Goal: Information Seeking & Learning: Learn about a topic

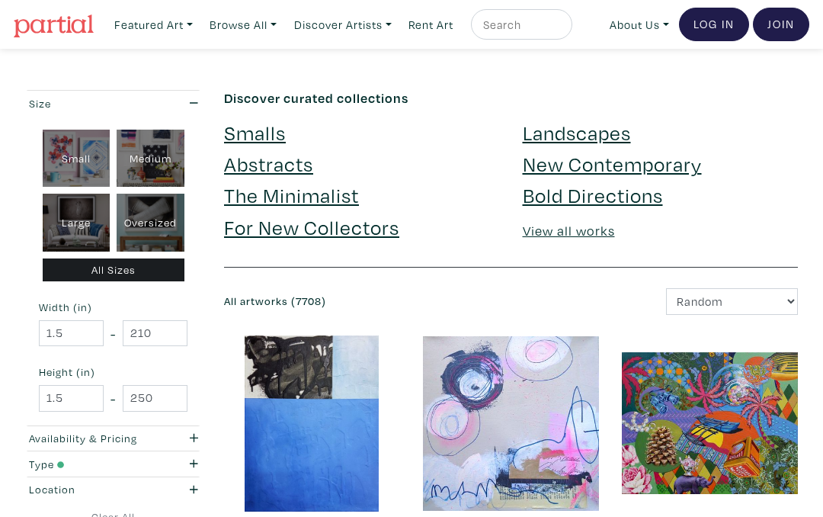
click at [565, 236] on link "View all works" at bounding box center [569, 231] width 92 height 18
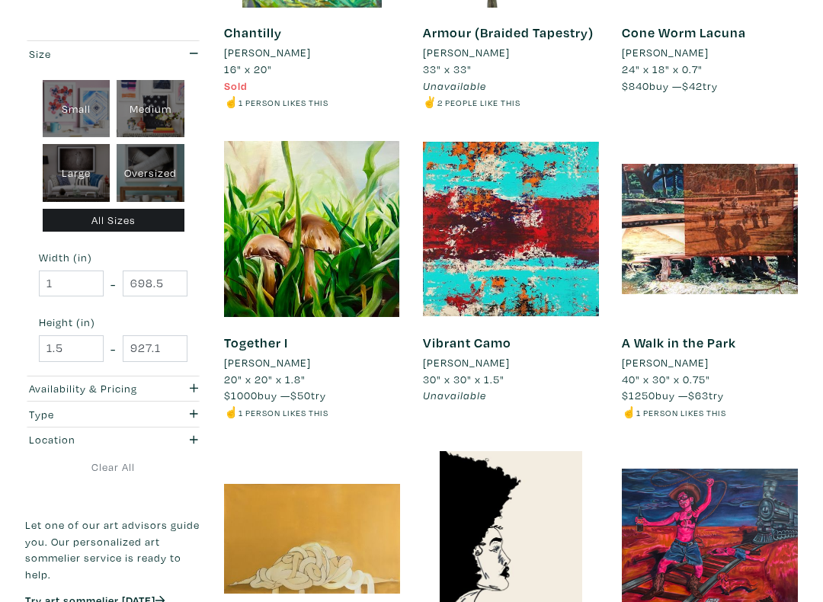
scroll to position [505, 0]
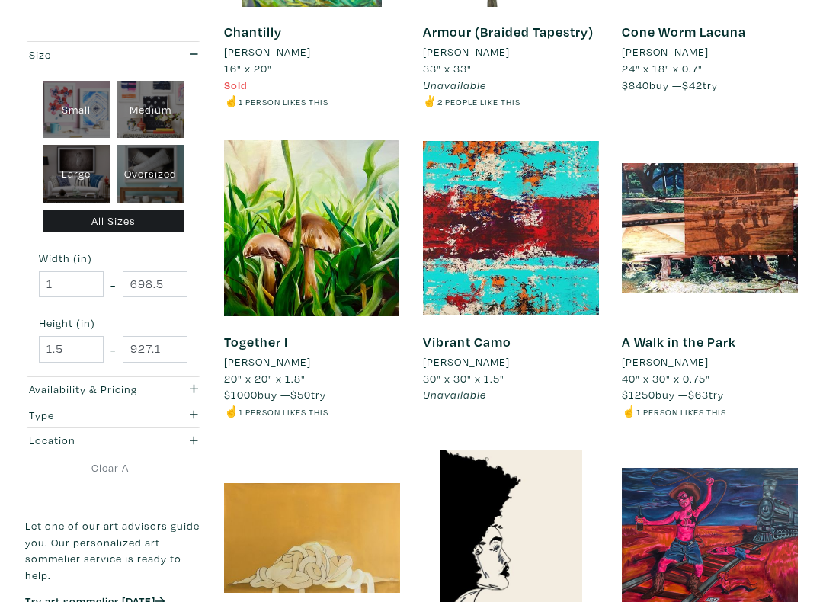
click at [594, 386] on li "Unavailable" at bounding box center [511, 394] width 176 height 17
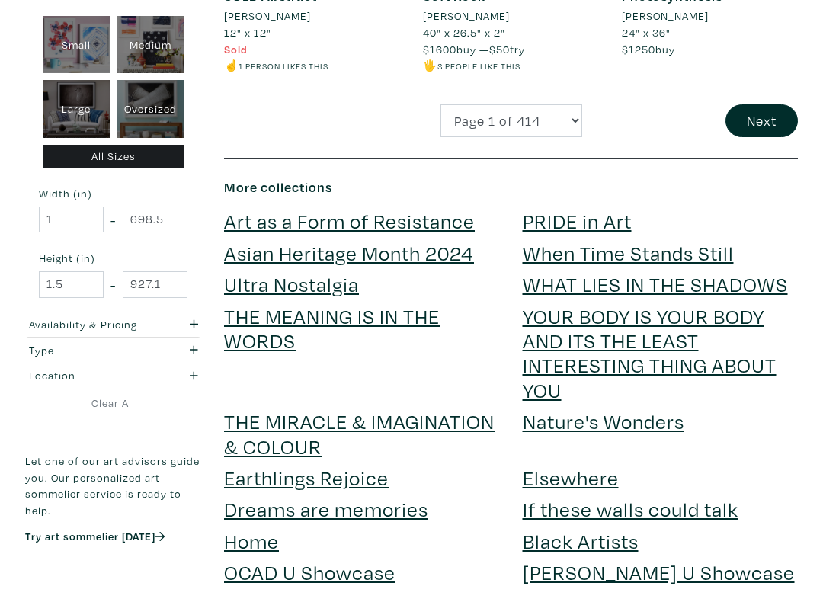
scroll to position [2695, 0]
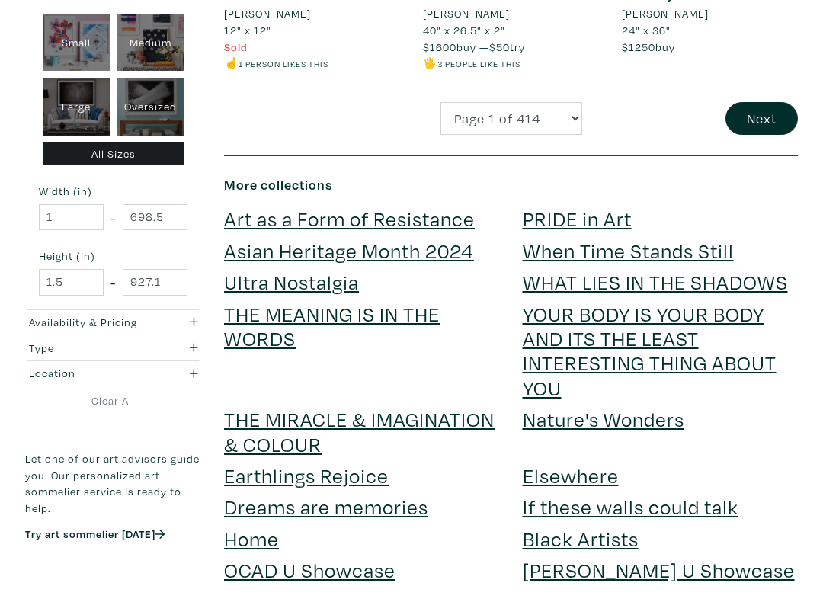
click at [596, 205] on link "PRIDE in Art" at bounding box center [577, 218] width 109 height 27
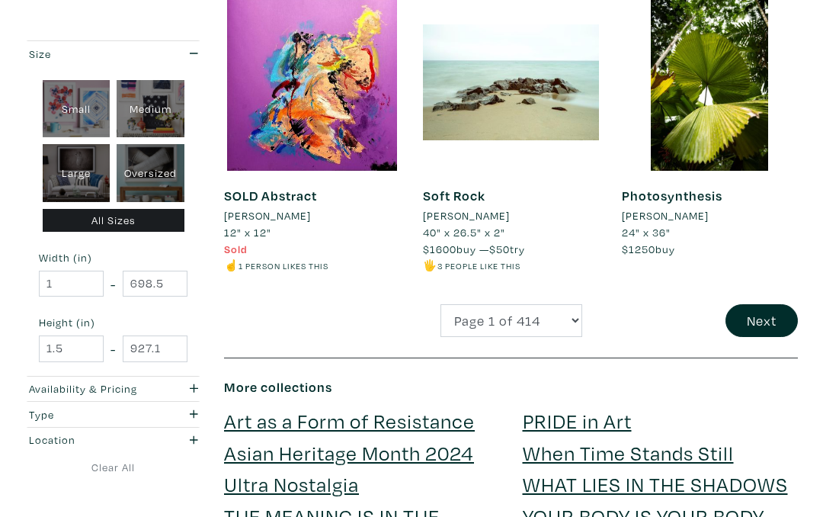
scroll to position [2493, 0]
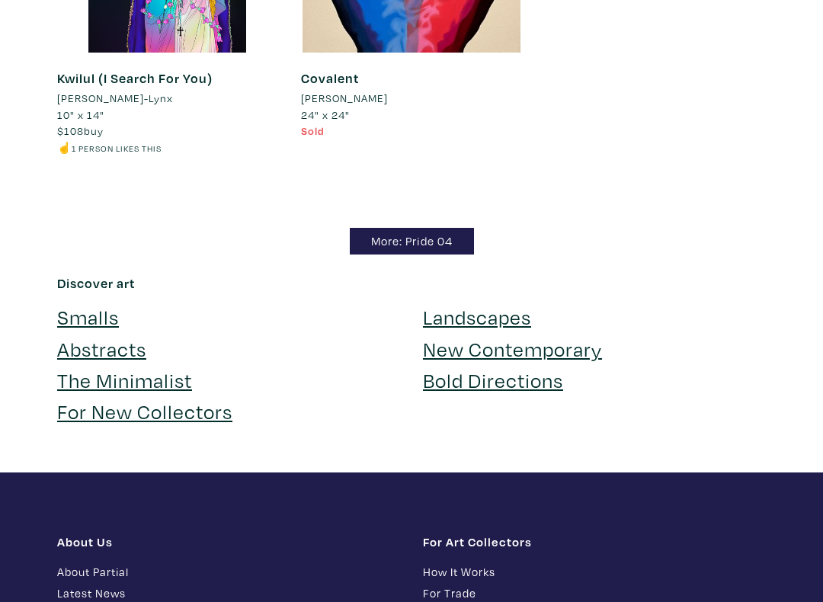
scroll to position [1943, 0]
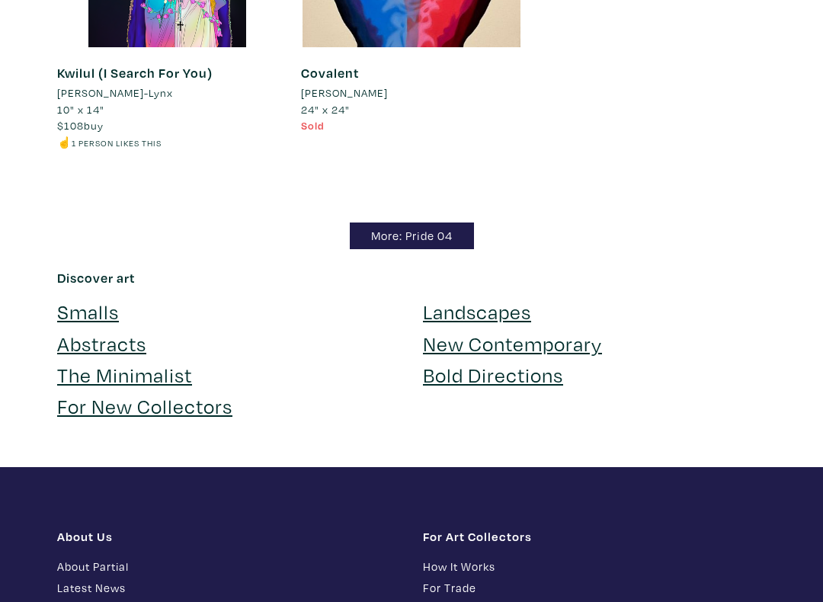
click at [444, 224] on link "More: Pride 04" at bounding box center [412, 236] width 124 height 27
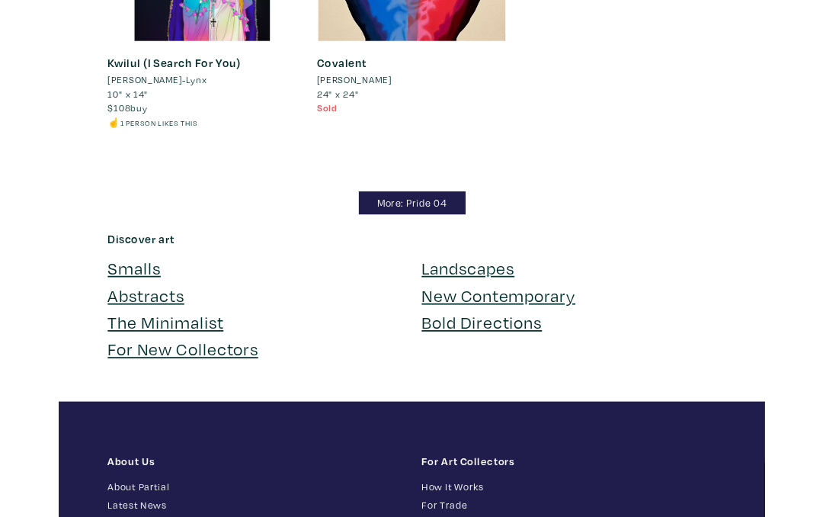
scroll to position [1986, 0]
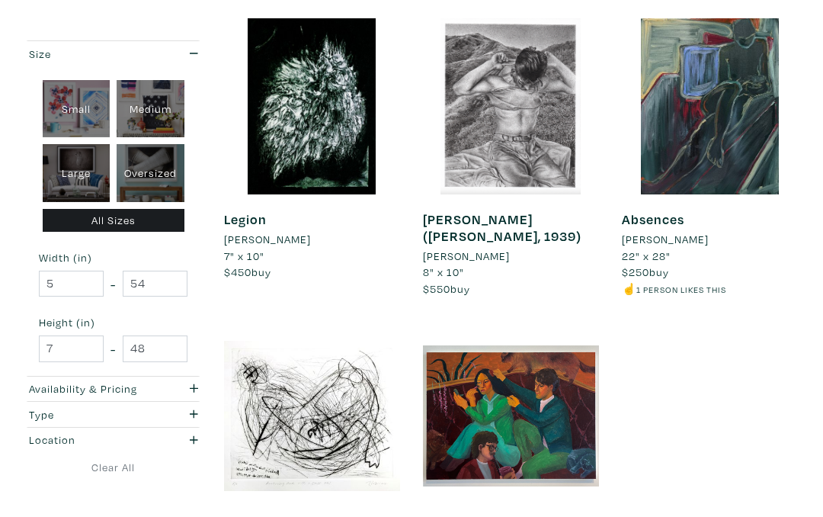
scroll to position [1270, 0]
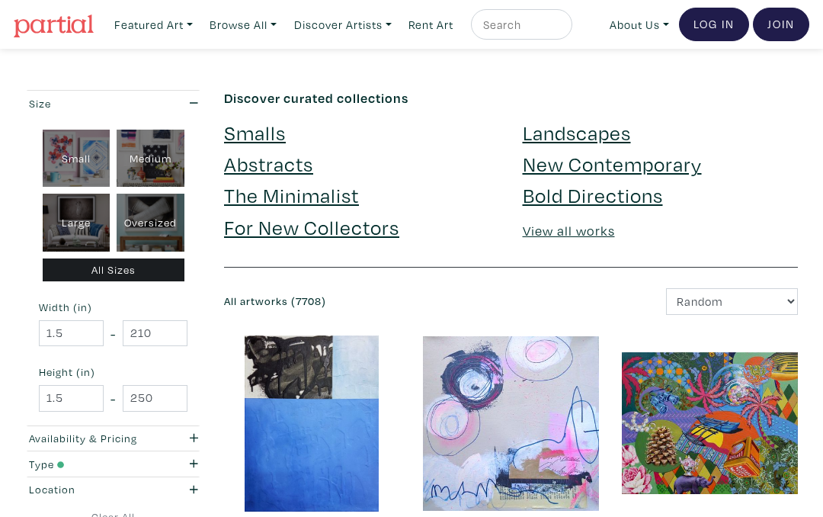
click at [671, 168] on link "New Contemporary" at bounding box center [612, 163] width 179 height 27
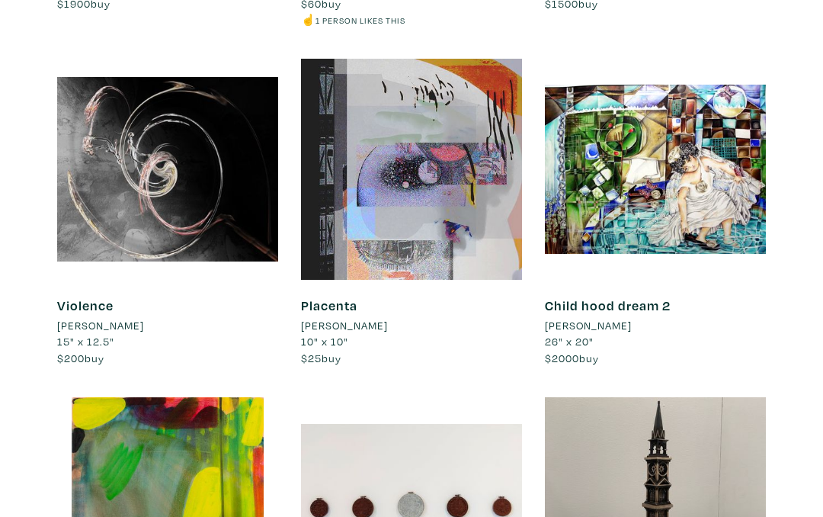
scroll to position [7025, 0]
